Goal: Task Accomplishment & Management: Complete application form

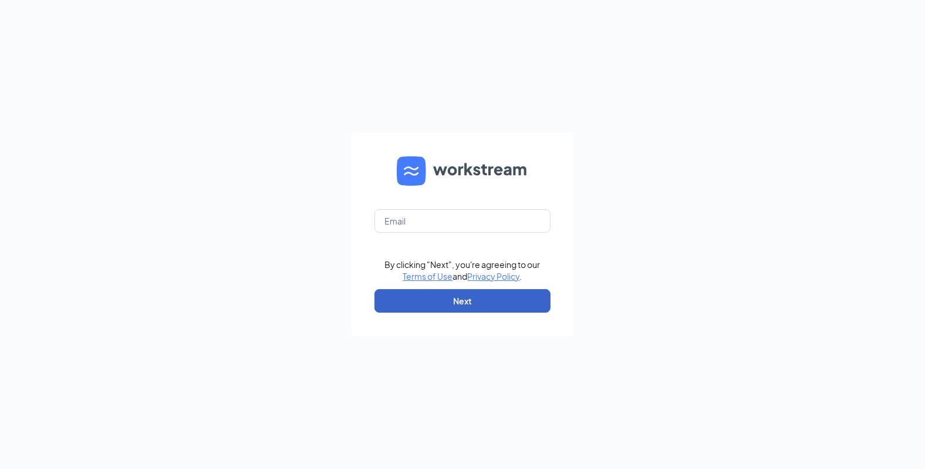
click at [474, 304] on button "Next" at bounding box center [463, 300] width 176 height 23
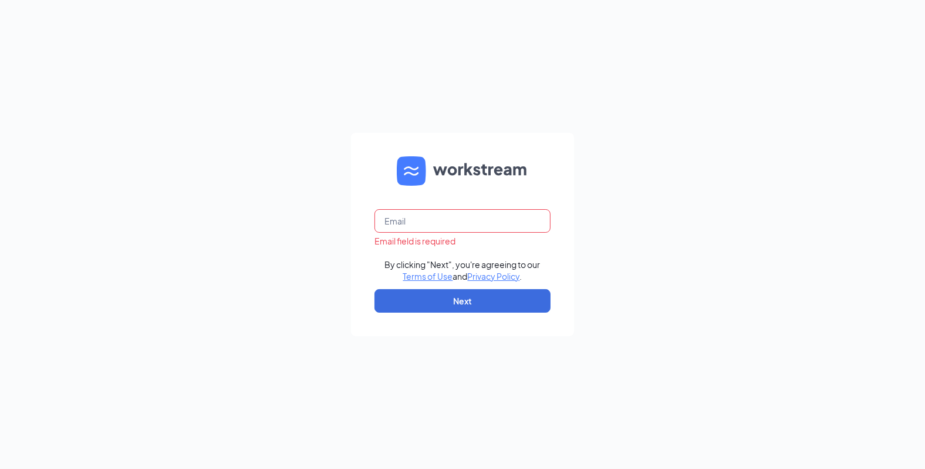
click at [460, 224] on input "text" at bounding box center [463, 220] width 176 height 23
type input "[PERSON_NAME][EMAIL_ADDRESS][DOMAIN_NAME]"
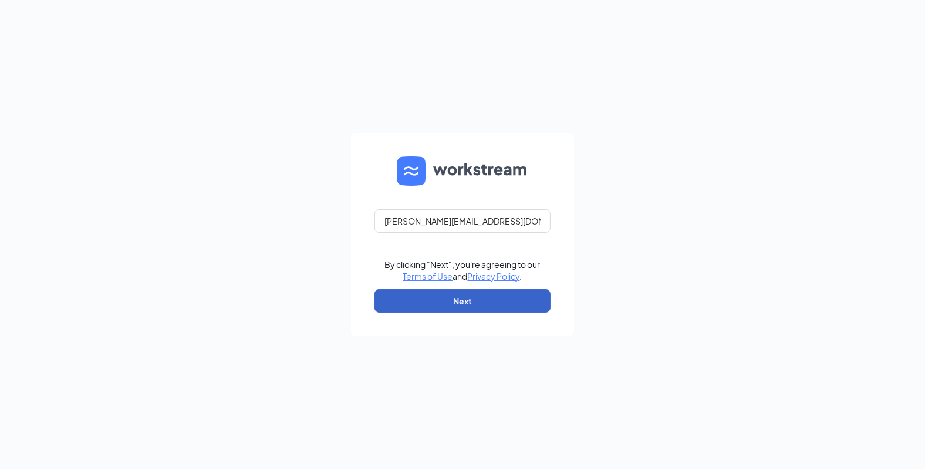
click at [469, 298] on button "Next" at bounding box center [463, 300] width 176 height 23
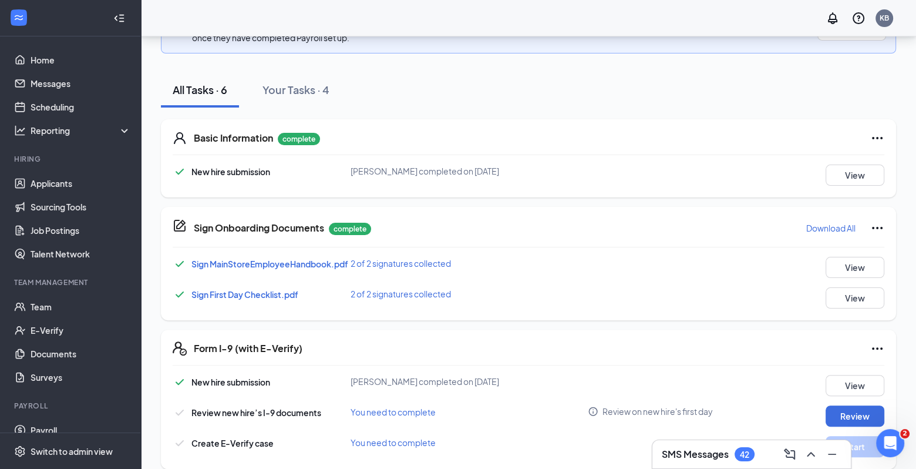
scroll to position [252, 0]
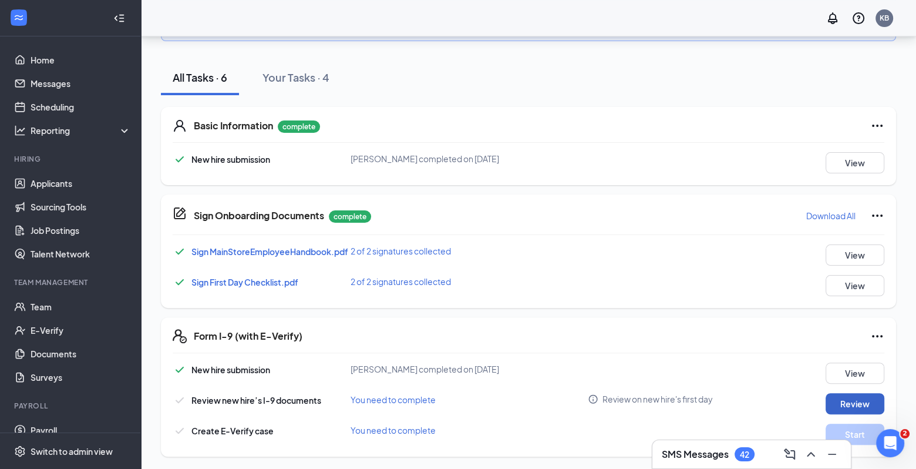
click at [866, 403] on button "Review" at bounding box center [855, 403] width 59 height 21
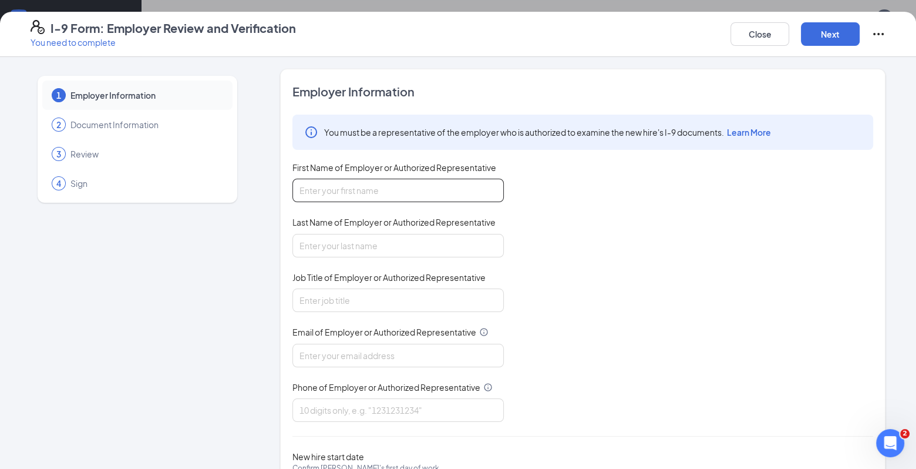
click at [446, 196] on input "First Name of Employer or Authorized Representative" at bounding box center [397, 190] width 211 height 23
drag, startPoint x: 423, startPoint y: 193, endPoint x: 129, endPoint y: 157, distance: 295.8
click at [140, 161] on div "1 Employer Information 2 Document Information 3 Review 4 Sign Employer Informat…" at bounding box center [458, 300] width 855 height 462
type input "[PERSON_NAME]"
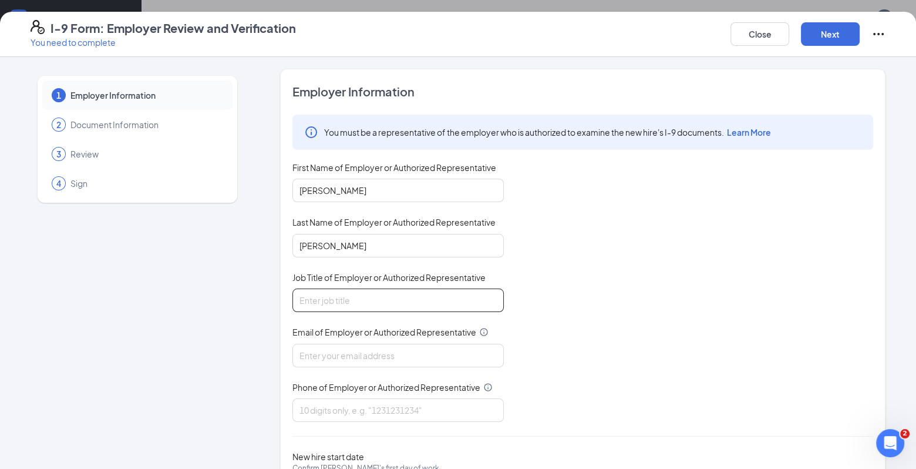
click at [378, 306] on input "Job Title of Employer or Authorized Representative" at bounding box center [397, 299] width 211 height 23
type input "Director"
click at [356, 359] on input "Email of Employer or Authorized Representative" at bounding box center [397, 355] width 211 height 23
type input "[PERSON_NAME][EMAIL_ADDRESS][DOMAIN_NAME]"
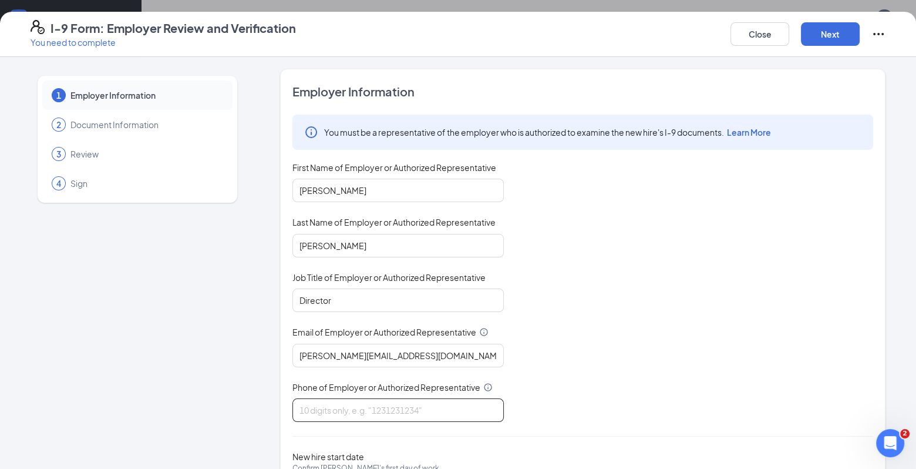
click at [365, 401] on input "Phone of Employer or Authorized Representative" at bounding box center [397, 409] width 211 height 23
type input "6107450215"
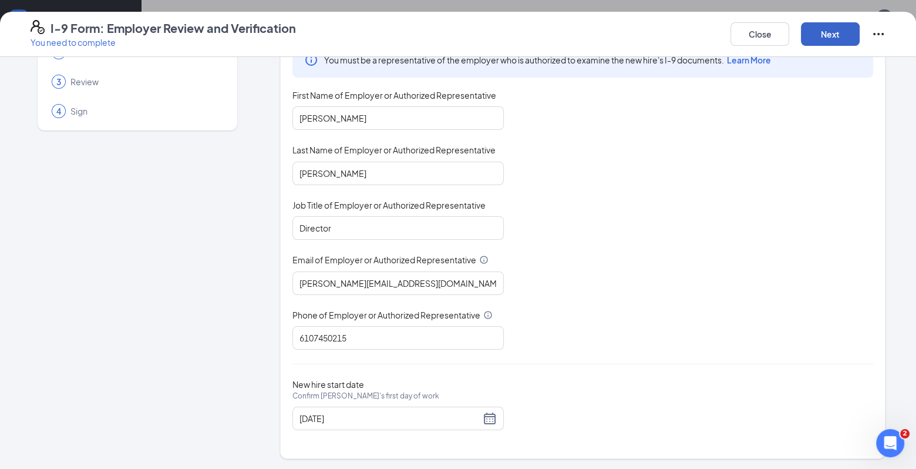
click at [837, 38] on button "Next" at bounding box center [830, 33] width 59 height 23
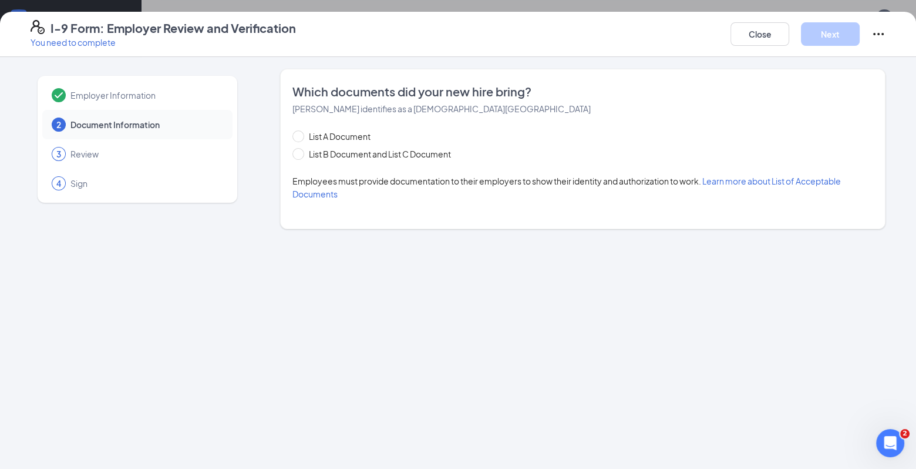
scroll to position [0, 0]
click at [298, 152] on input "List B Document and List C Document" at bounding box center [296, 152] width 8 height 8
radio input "true"
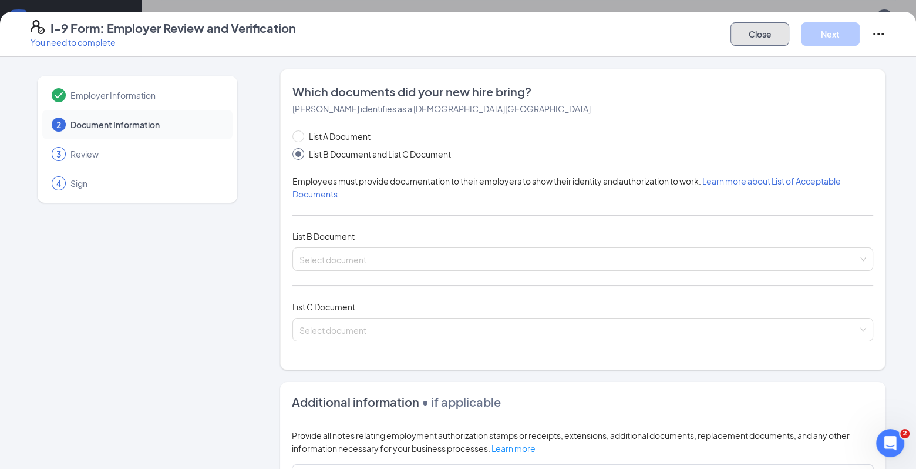
click at [754, 39] on button "Close" at bounding box center [759, 33] width 59 height 23
